Goal: Information Seeking & Learning: Learn about a topic

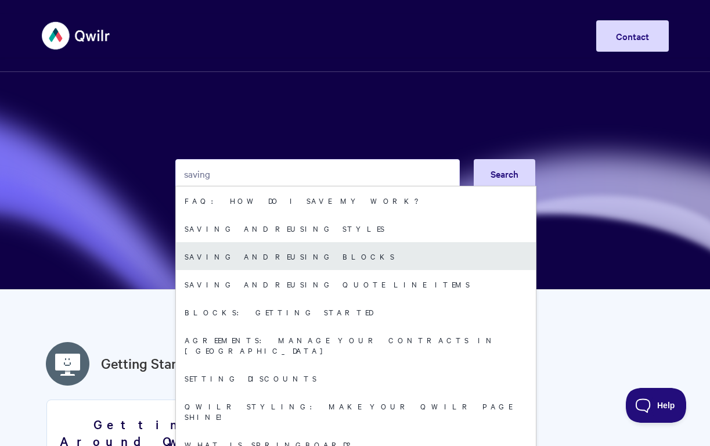
type input "saving"
click at [275, 259] on link "Saving and reusing Blocks" at bounding box center [356, 256] width 360 height 28
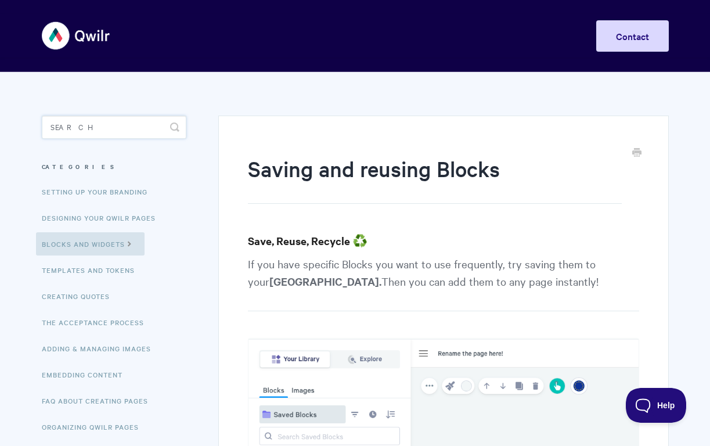
click at [114, 133] on input "Search" at bounding box center [114, 126] width 144 height 23
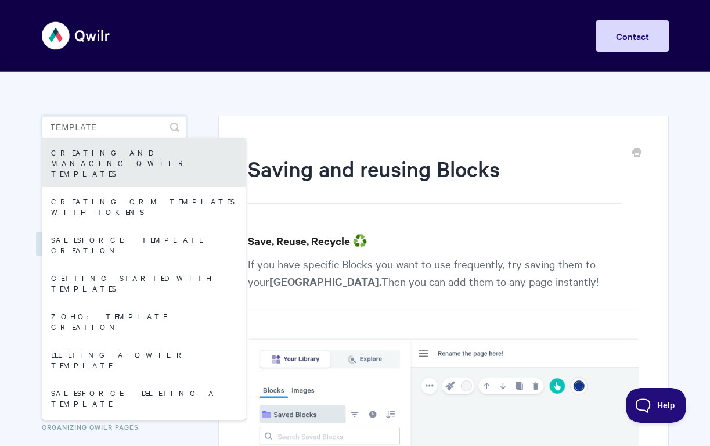
type input "template"
click at [93, 155] on link "Creating and managing Qwilr Templates" at bounding box center [143, 162] width 203 height 49
